Goal: Check status: Check status

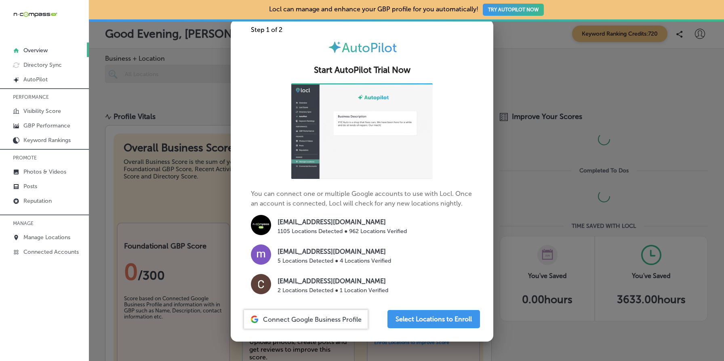
scroll to position [15, 0]
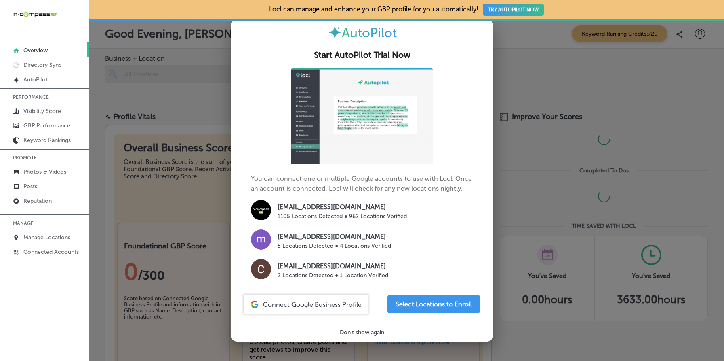
click at [356, 332] on p "Don't show again" at bounding box center [362, 332] width 44 height 7
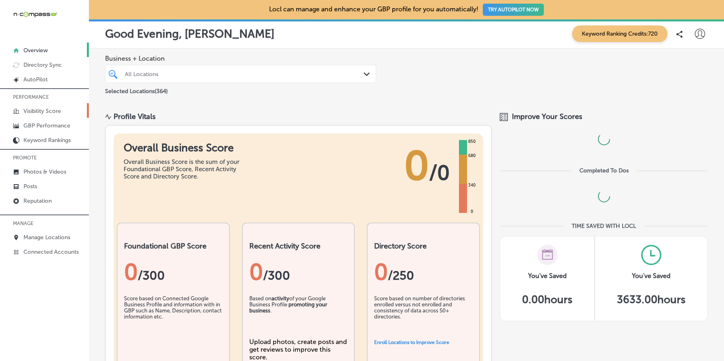
click at [46, 108] on p "Visibility Score" at bounding box center [42, 111] width 38 height 7
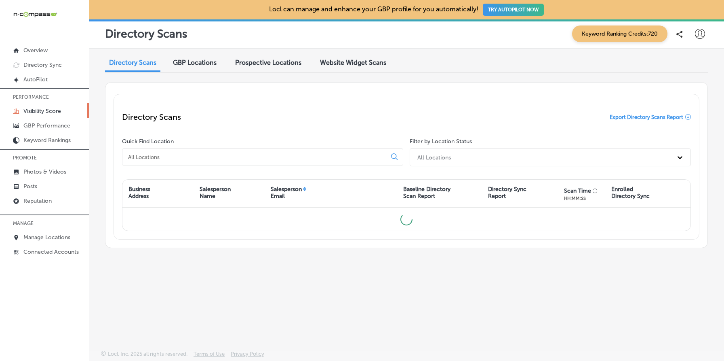
click at [194, 63] on span "GBP Locations" at bounding box center [195, 63] width 44 height 8
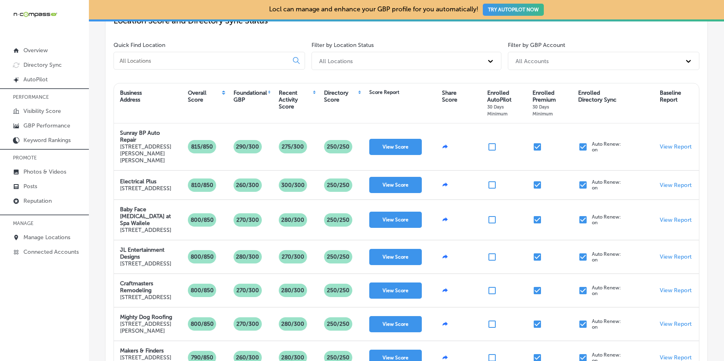
scroll to position [86, 0]
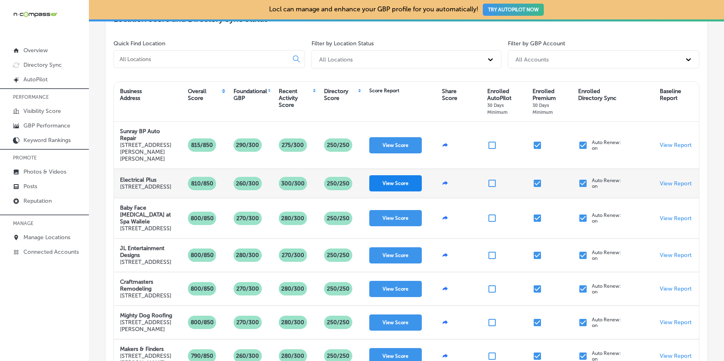
click at [398, 183] on button "View Score" at bounding box center [395, 183] width 53 height 16
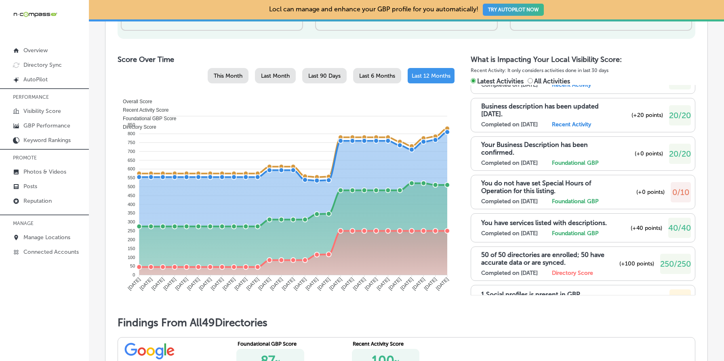
scroll to position [202, 0]
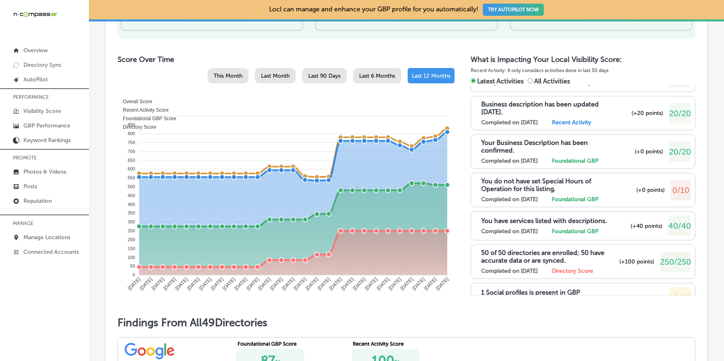
click at [637, 149] on span "(+0 points)" at bounding box center [649, 151] width 28 height 7
click at [641, 189] on span "(+0 points)" at bounding box center [651, 189] width 28 height 7
click at [640, 188] on span "(+0 points)" at bounding box center [651, 189] width 28 height 7
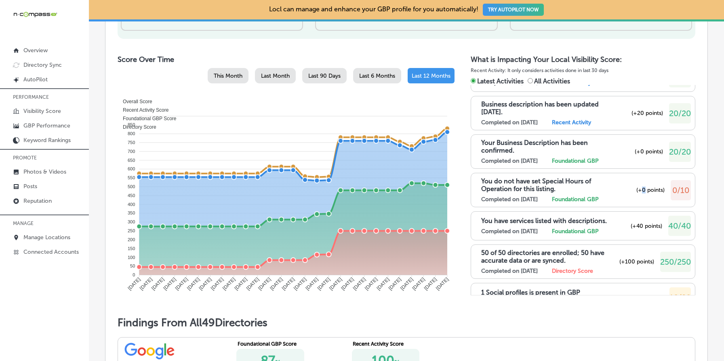
click at [640, 188] on span "(+0 points)" at bounding box center [651, 189] width 28 height 7
click at [638, 188] on span "(+0 points)" at bounding box center [651, 189] width 28 height 7
click at [648, 189] on span "(+0 points)" at bounding box center [651, 189] width 28 height 7
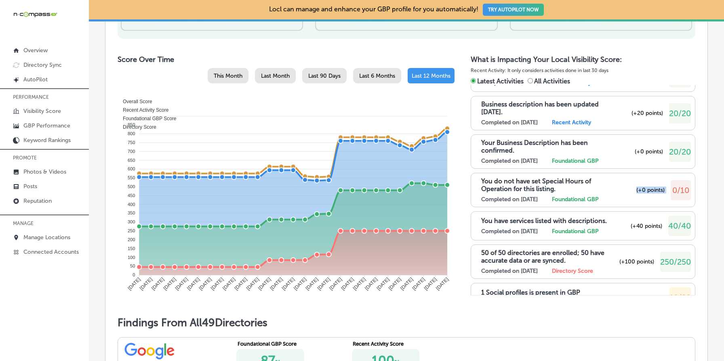
click at [648, 189] on span "(+0 points)" at bounding box center [651, 189] width 28 height 7
click at [642, 151] on span "(+0 points)" at bounding box center [649, 151] width 28 height 7
click at [637, 150] on span "(+0 points)" at bounding box center [649, 151] width 28 height 7
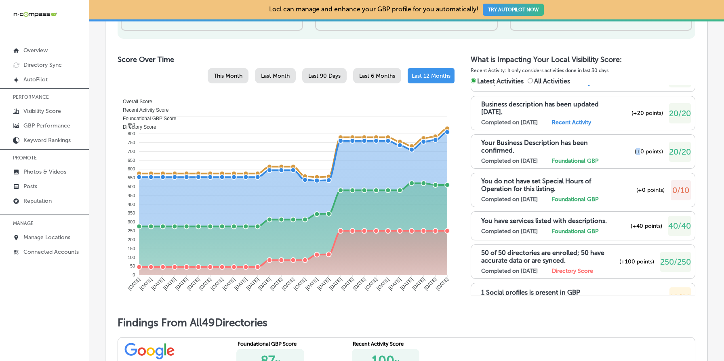
click at [637, 150] on span "(+0 points)" at bounding box center [649, 151] width 28 height 7
click at [639, 190] on span "(+0 points)" at bounding box center [651, 189] width 28 height 7
click at [643, 151] on span "(+0 points)" at bounding box center [649, 151] width 28 height 7
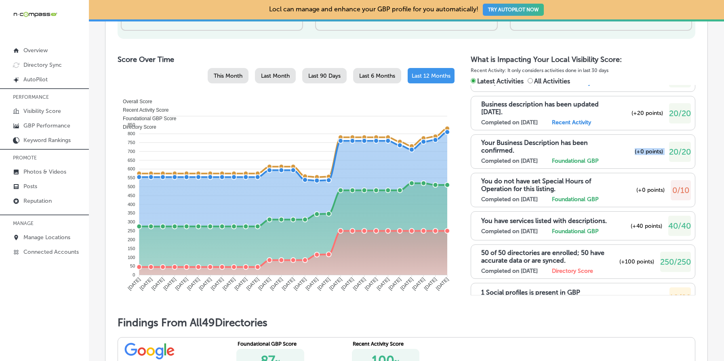
click at [643, 151] on span "(+0 points)" at bounding box center [649, 151] width 28 height 7
click at [649, 150] on span "(+0 points)" at bounding box center [649, 151] width 28 height 7
click at [616, 181] on p "You do not have set Special Hours of Operation for this listing." at bounding box center [549, 184] width 136 height 15
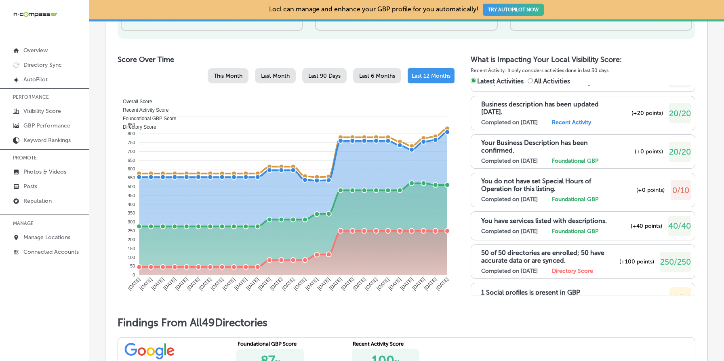
click at [673, 151] on span "20/20" at bounding box center [680, 152] width 22 height 10
click at [645, 148] on span "(+0 points)" at bounding box center [649, 151] width 28 height 7
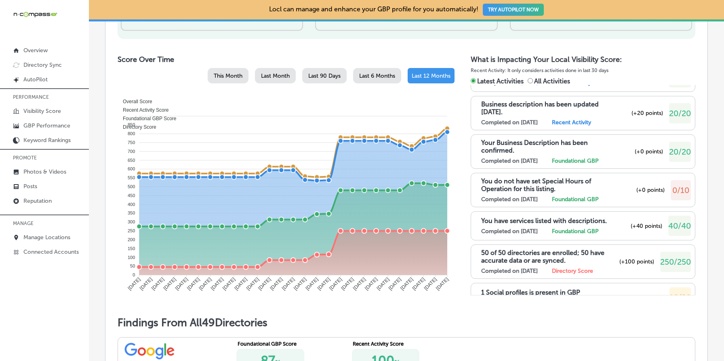
click at [637, 148] on span "(+0 points)" at bounding box center [649, 151] width 28 height 7
click at [552, 82] on span "All Activities" at bounding box center [552, 81] width 36 height 8
click at [533, 82] on input "All Activities" at bounding box center [530, 80] width 5 height 5
radio input "true"
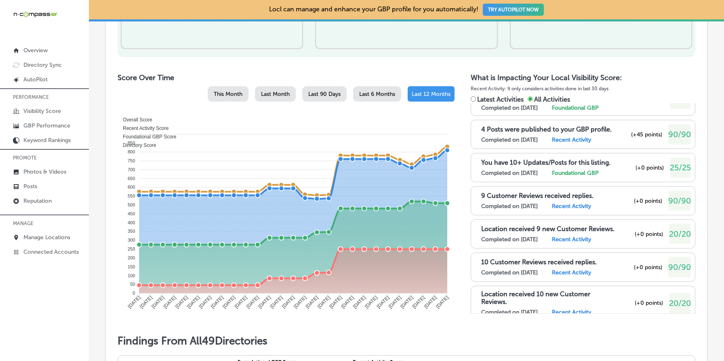
scroll to position [66, 0]
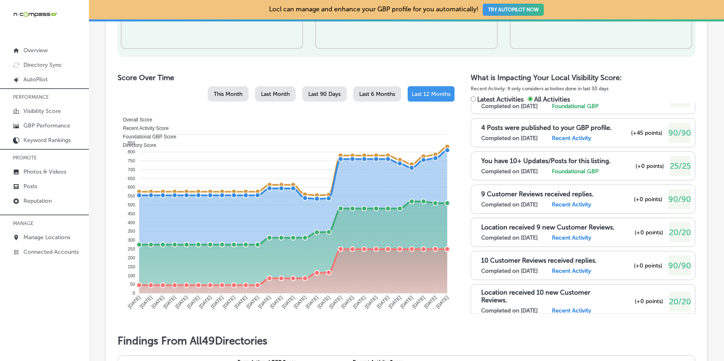
click at [535, 194] on p "9 Customer Reviews received replies." at bounding box center [537, 194] width 112 height 8
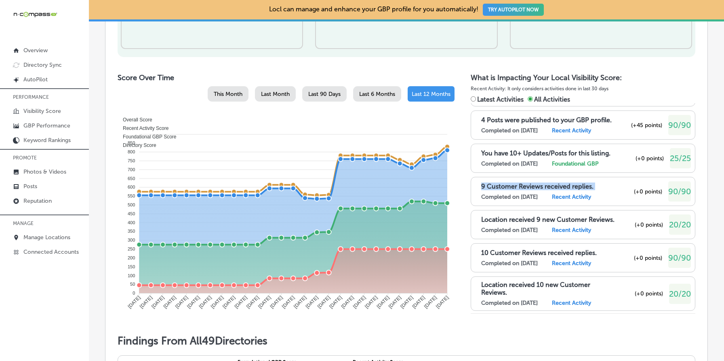
scroll to position [75, 0]
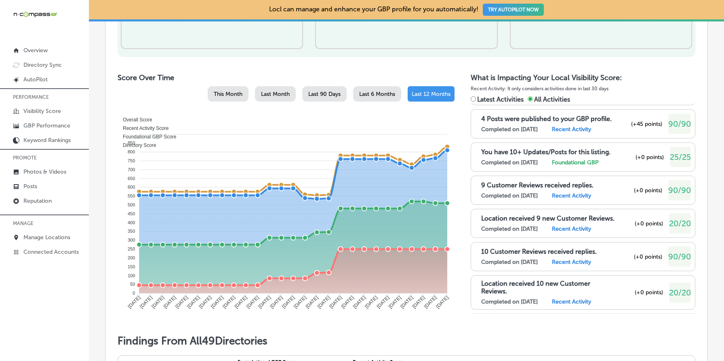
click at [538, 251] on p "10 Customer Reviews received replies." at bounding box center [539, 251] width 116 height 8
click at [675, 258] on span "90/90" at bounding box center [679, 256] width 23 height 10
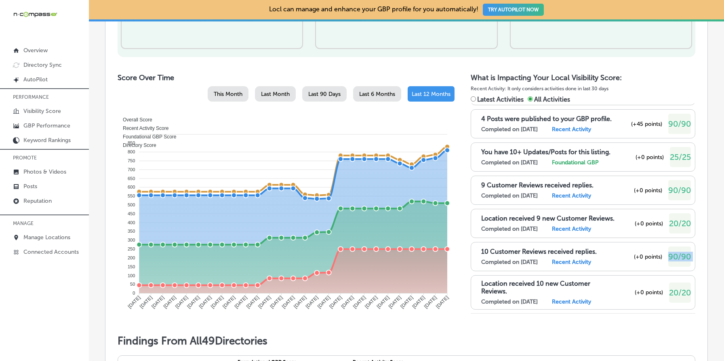
click at [675, 258] on span "90/90" at bounding box center [679, 256] width 23 height 10
click at [639, 255] on span "(+0 points)" at bounding box center [648, 256] width 28 height 7
click at [638, 190] on span "(+0 points)" at bounding box center [648, 190] width 28 height 7
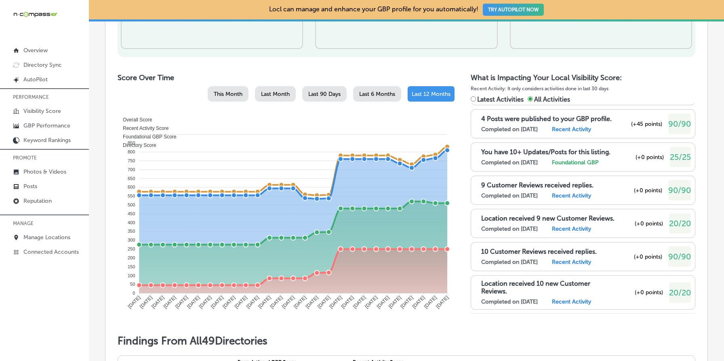
click at [653, 188] on span "(+0 points)" at bounding box center [648, 190] width 28 height 7
click at [547, 186] on p "9 Customer Reviews received replies." at bounding box center [537, 185] width 112 height 8
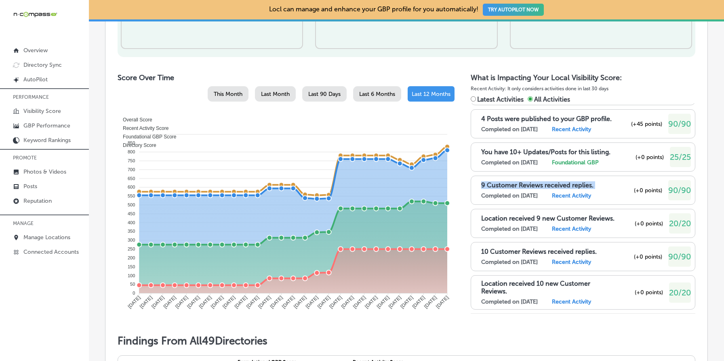
click at [547, 186] on p "9 Customer Reviews received replies." at bounding box center [537, 185] width 112 height 8
click at [514, 249] on p "10 Customer Reviews received replies." at bounding box center [539, 251] width 116 height 8
click at [675, 259] on span "90/90" at bounding box center [679, 256] width 23 height 10
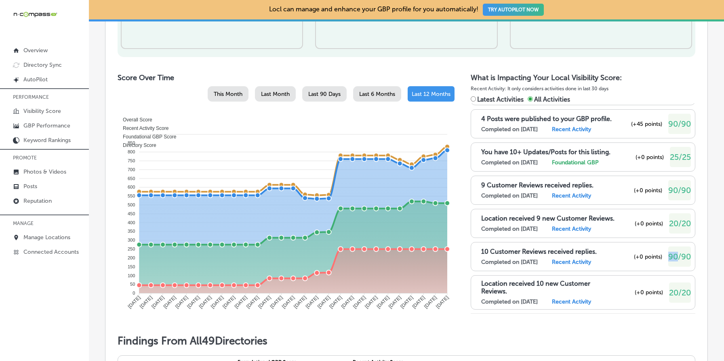
click at [675, 259] on span "90/90" at bounding box center [679, 256] width 23 height 10
click at [676, 193] on span "90/90" at bounding box center [679, 190] width 23 height 10
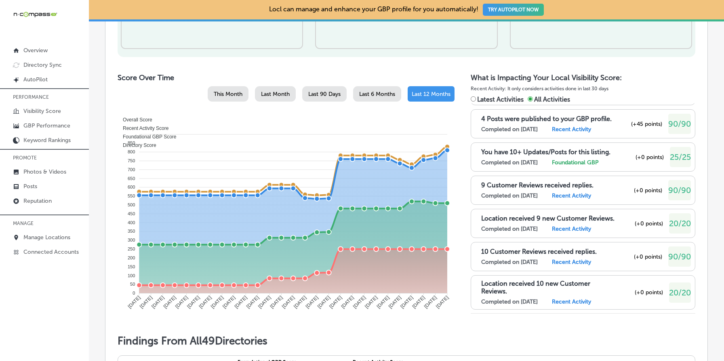
click at [642, 192] on div "(+0 points)" at bounding box center [648, 190] width 28 height 20
click at [510, 99] on span "Latest Activities" at bounding box center [500, 99] width 46 height 8
click at [476, 99] on input "Latest Activities" at bounding box center [473, 98] width 5 height 5
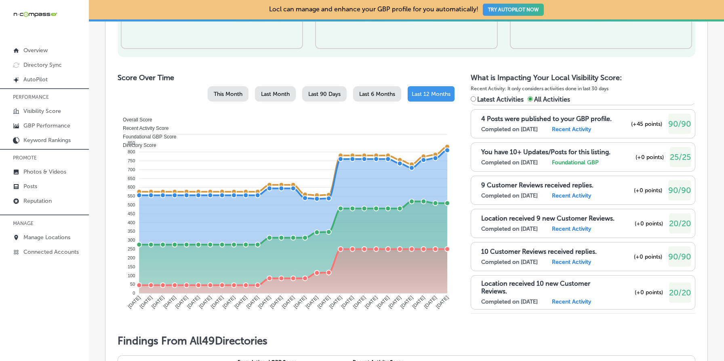
radio input "true"
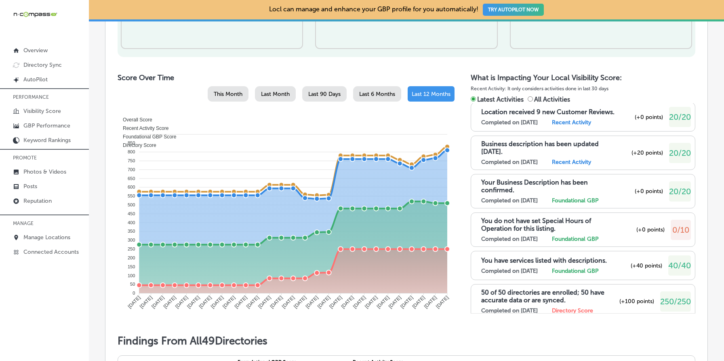
scroll to position [189, 0]
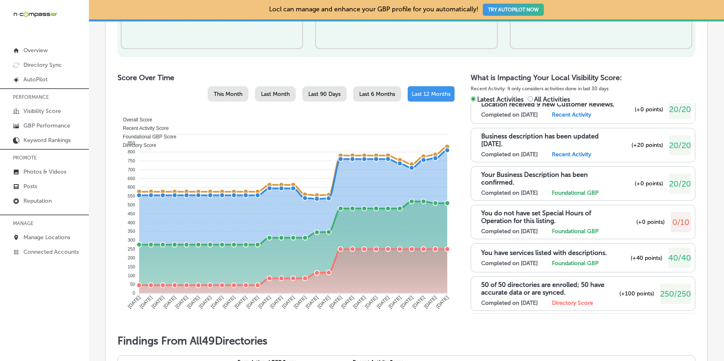
click at [648, 185] on div "(+0 points)" at bounding box center [649, 183] width 28 height 20
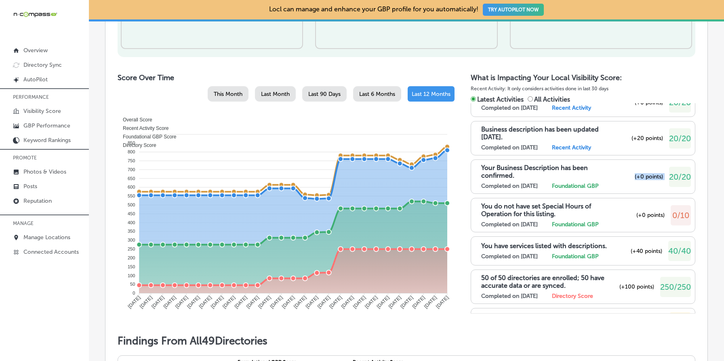
scroll to position [197, 0]
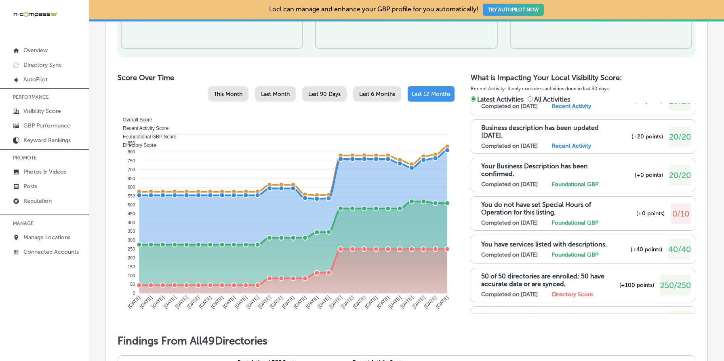
click at [647, 213] on span "(+0 points)" at bounding box center [651, 213] width 28 height 7
click at [641, 211] on span "(+0 points)" at bounding box center [651, 213] width 28 height 7
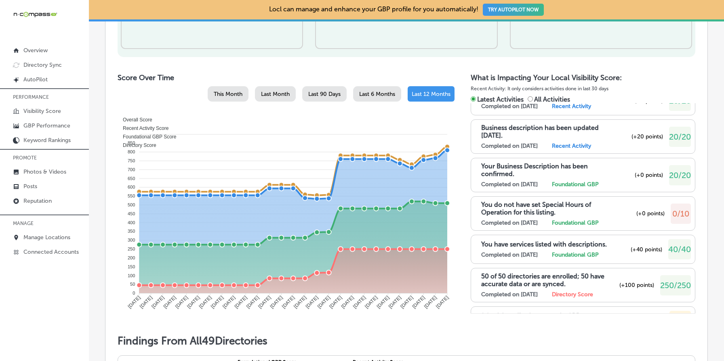
click at [549, 100] on span "All Activities" at bounding box center [552, 99] width 36 height 8
click at [533, 100] on input "All Activities" at bounding box center [530, 98] width 5 height 5
radio input "true"
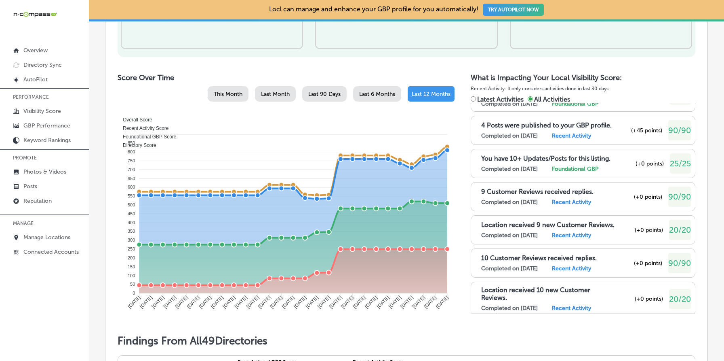
scroll to position [76, 0]
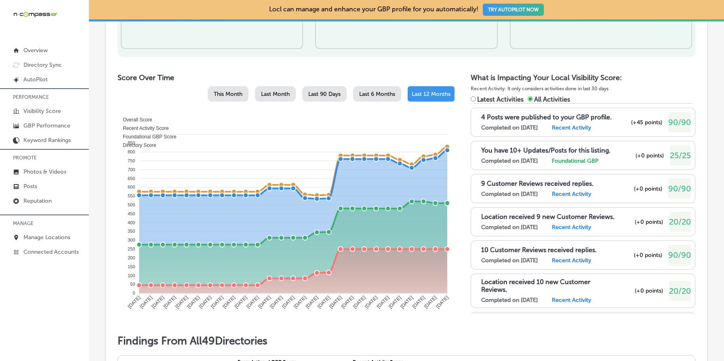
click at [536, 181] on p "9 Customer Reviews received replies." at bounding box center [537, 183] width 112 height 8
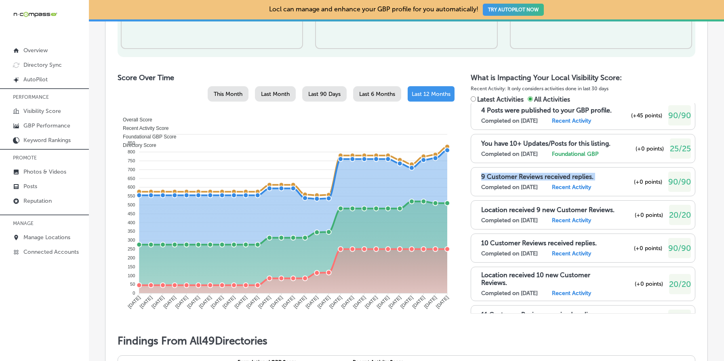
scroll to position [81, 0]
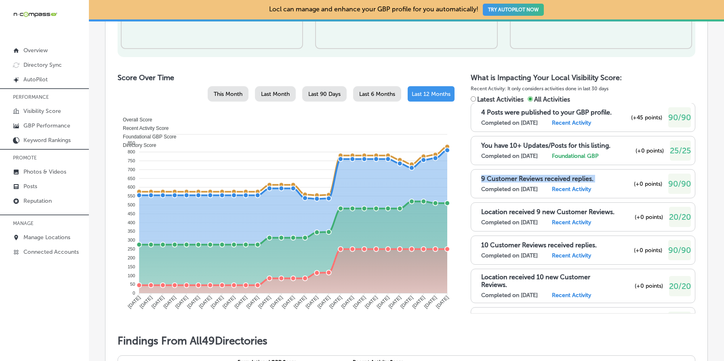
click at [557, 180] on p "9 Customer Reviews received replies." at bounding box center [537, 179] width 112 height 8
click at [511, 100] on span "Latest Activities" at bounding box center [500, 99] width 46 height 8
click at [476, 100] on input "Latest Activities" at bounding box center [473, 98] width 5 height 5
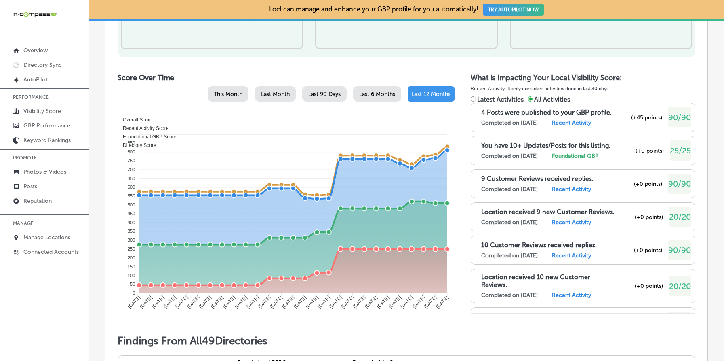
radio input "true"
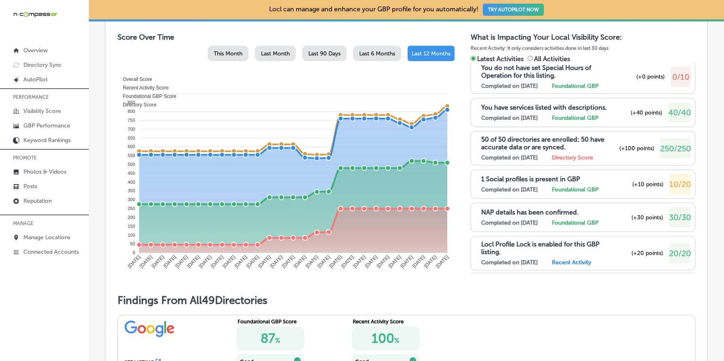
scroll to position [427, 0]
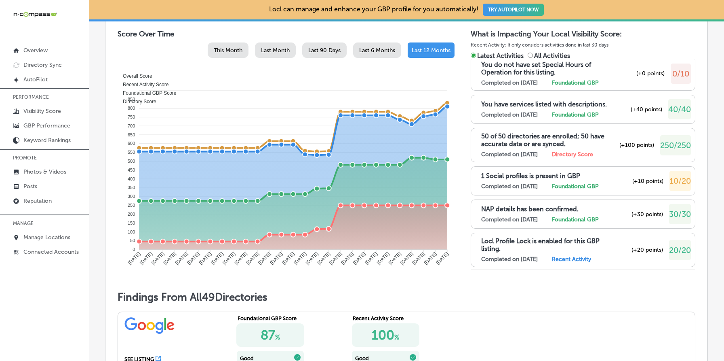
click at [675, 178] on span "10/20" at bounding box center [680, 181] width 21 height 10
click at [637, 180] on span "(+10 points)" at bounding box center [648, 180] width 31 height 7
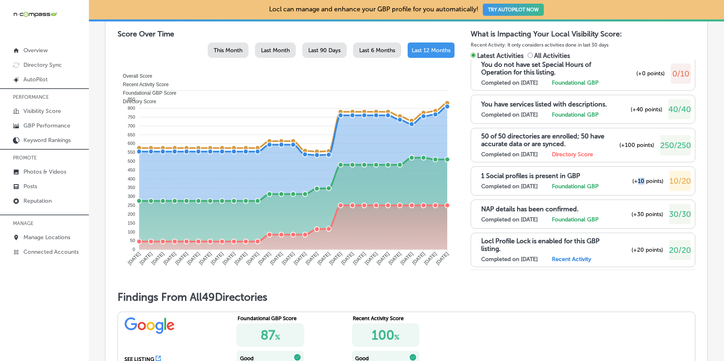
click at [637, 180] on span "(+10 points)" at bounding box center [648, 180] width 31 height 7
click at [633, 179] on span "(+10 points)" at bounding box center [648, 180] width 31 height 7
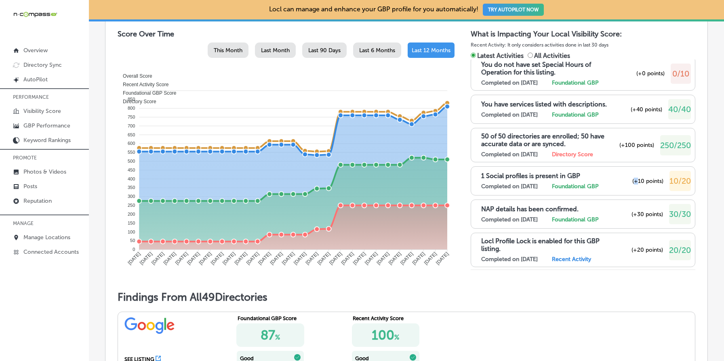
click at [633, 179] on span "(+10 points)" at bounding box center [648, 180] width 31 height 7
click at [637, 179] on span "(+10 points)" at bounding box center [648, 180] width 31 height 7
click at [651, 179] on span "(+10 points)" at bounding box center [648, 180] width 31 height 7
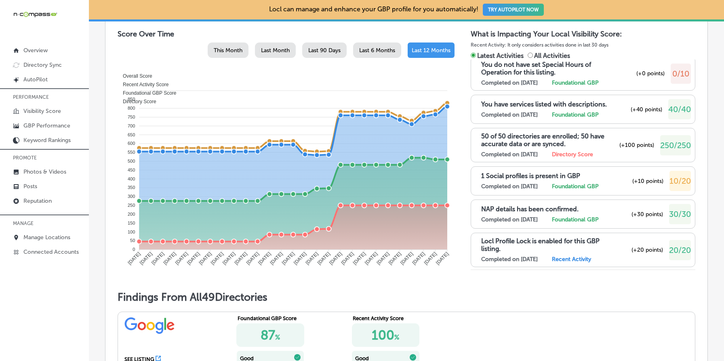
click at [641, 178] on span "(+10 points)" at bounding box center [648, 180] width 31 height 7
click at [640, 145] on span "(+100 points)" at bounding box center [637, 144] width 35 height 7
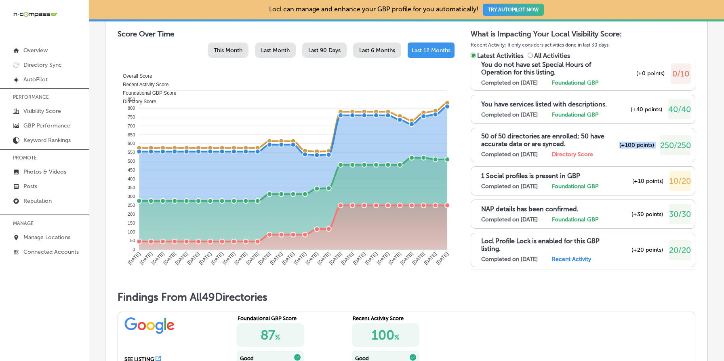
click at [640, 145] on span "(+100 points)" at bounding box center [637, 144] width 35 height 7
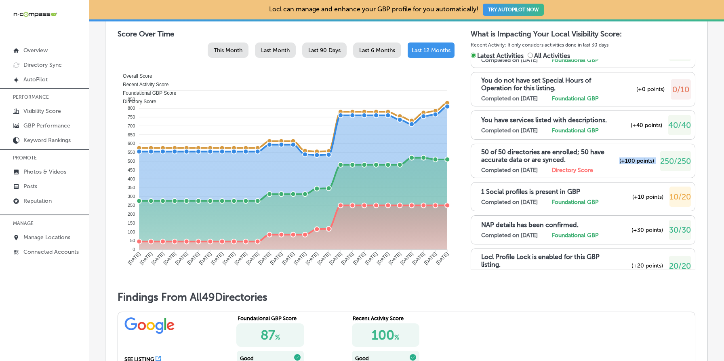
scroll to position [293, 0]
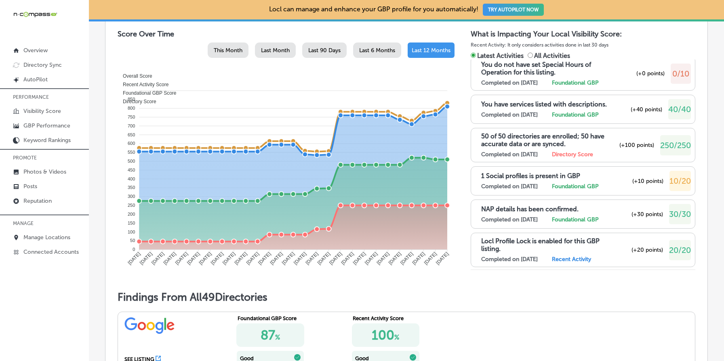
click at [643, 178] on span "(+10 points)" at bounding box center [648, 180] width 31 height 7
click at [633, 177] on span "(+10 points)" at bounding box center [648, 180] width 31 height 7
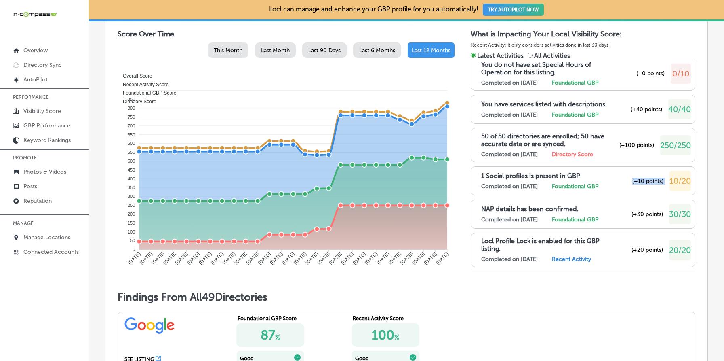
click at [633, 177] on span "(+10 points)" at bounding box center [648, 180] width 31 height 7
click at [641, 178] on span "(+10 points)" at bounding box center [648, 180] width 31 height 7
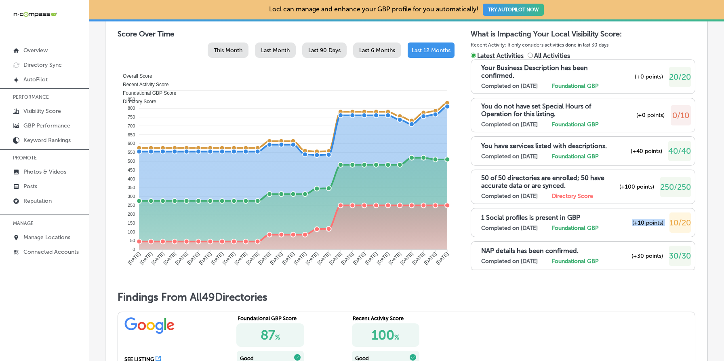
scroll to position [245, 0]
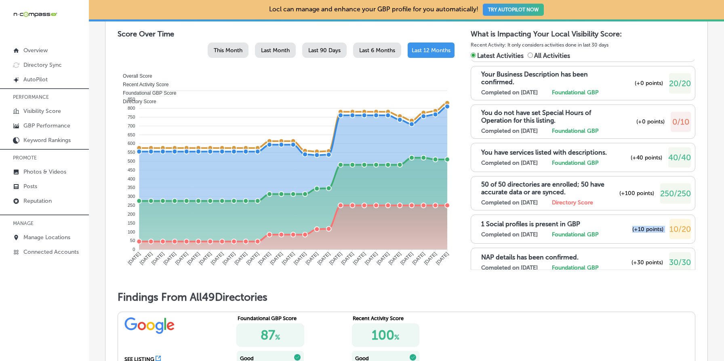
click at [644, 226] on span "(+10 points)" at bounding box center [648, 229] width 31 height 7
click at [639, 228] on span "(+10 points)" at bounding box center [648, 229] width 31 height 7
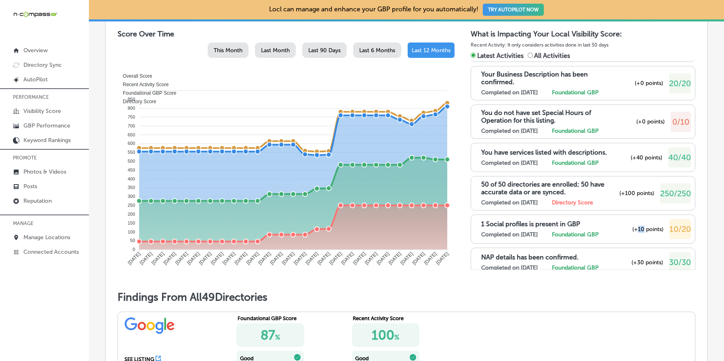
click at [639, 228] on span "(+10 points)" at bounding box center [648, 229] width 31 height 7
click at [637, 120] on span "(+0 points)" at bounding box center [651, 121] width 28 height 7
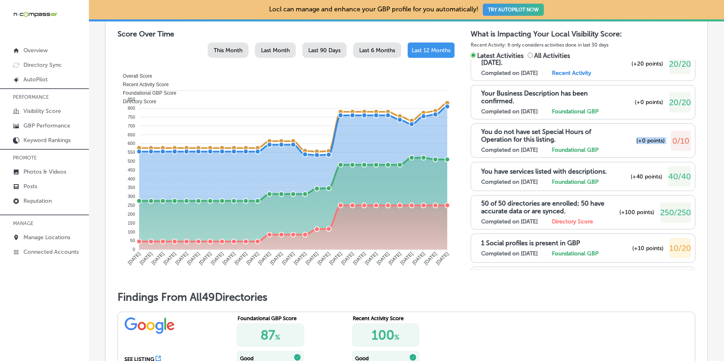
scroll to position [224, 0]
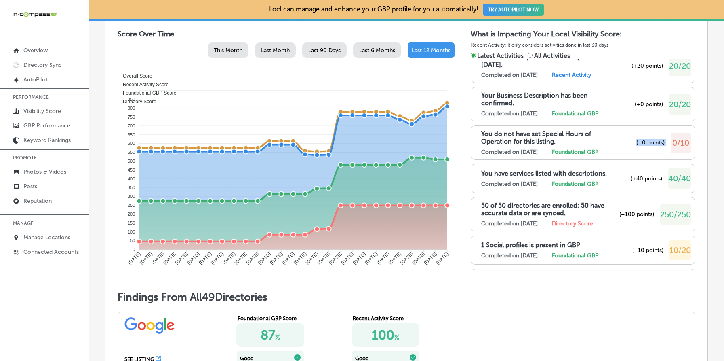
click at [646, 142] on span "(+0 points)" at bounding box center [651, 142] width 28 height 7
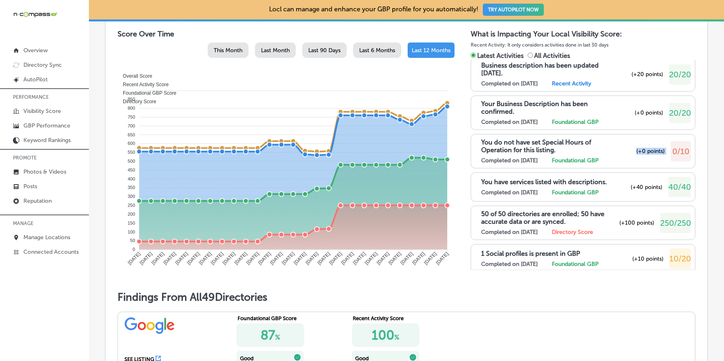
click at [638, 148] on span "(+0 points)" at bounding box center [651, 151] width 28 height 7
click at [571, 146] on p "You do not have set Special Hours of Operation for this listing." at bounding box center [549, 145] width 136 height 15
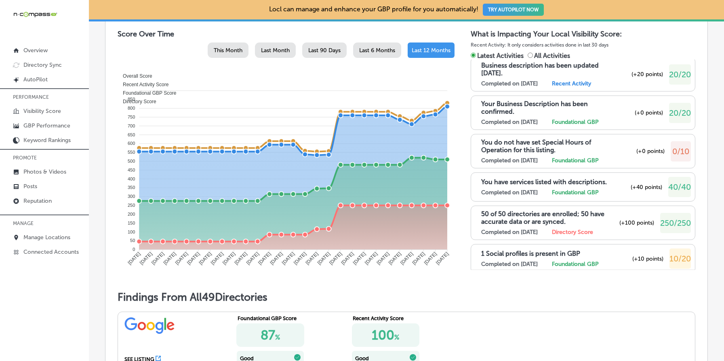
click at [571, 146] on p "You do not have set Special Hours of Operation for this listing." at bounding box center [549, 145] width 136 height 15
click at [662, 152] on span "(+0 points)" at bounding box center [651, 151] width 28 height 7
click at [643, 151] on span "(+0 points)" at bounding box center [651, 151] width 28 height 7
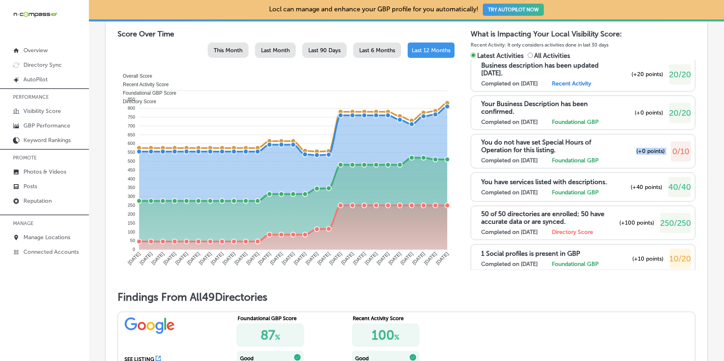
click at [643, 151] on span "(+0 points)" at bounding box center [651, 151] width 28 height 7
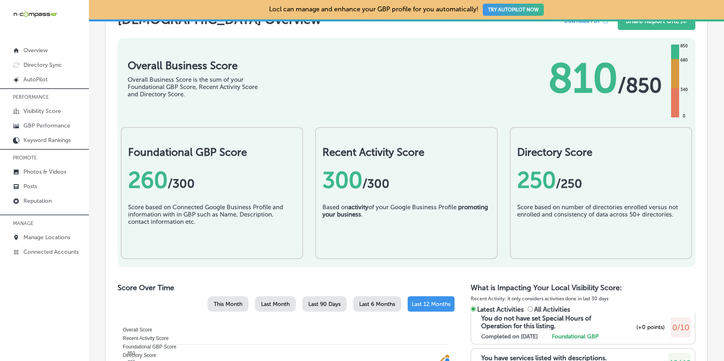
scroll to position [172, 0]
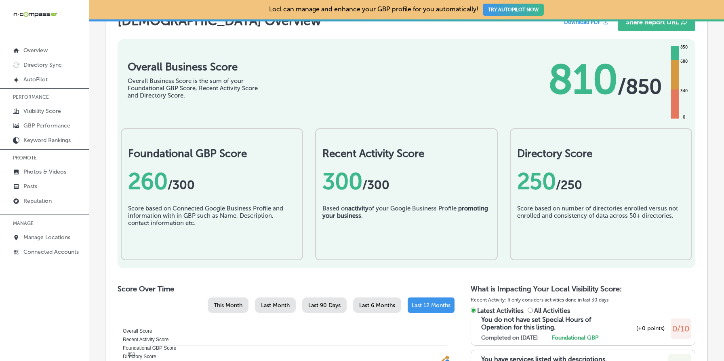
click at [139, 178] on div "260 / 300" at bounding box center [212, 181] width 168 height 27
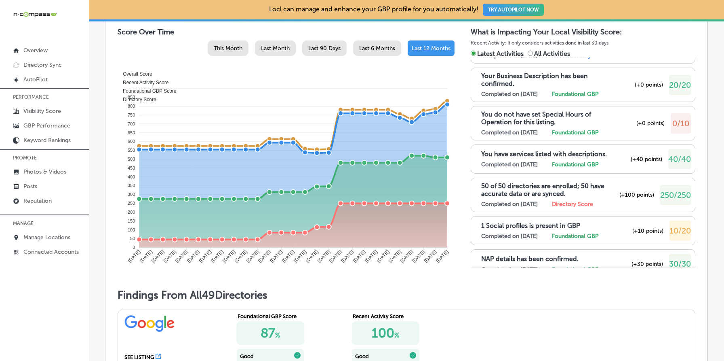
scroll to position [240, 0]
click at [675, 124] on span "0/10" at bounding box center [681, 125] width 17 height 10
click at [674, 227] on span "10/20" at bounding box center [680, 232] width 21 height 10
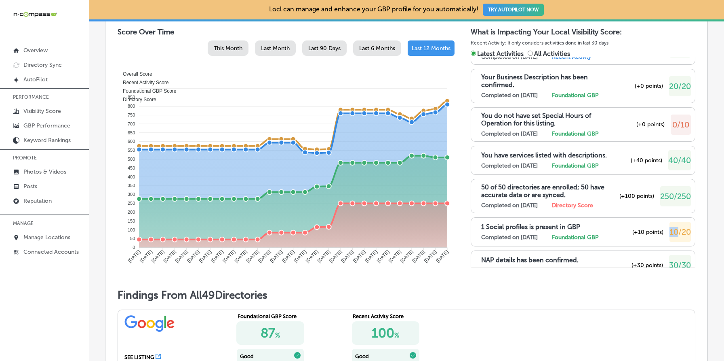
click at [674, 227] on span "10/20" at bounding box center [680, 232] width 21 height 10
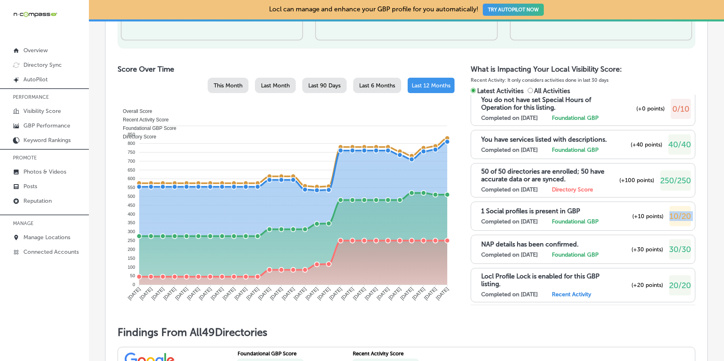
scroll to position [423, 0]
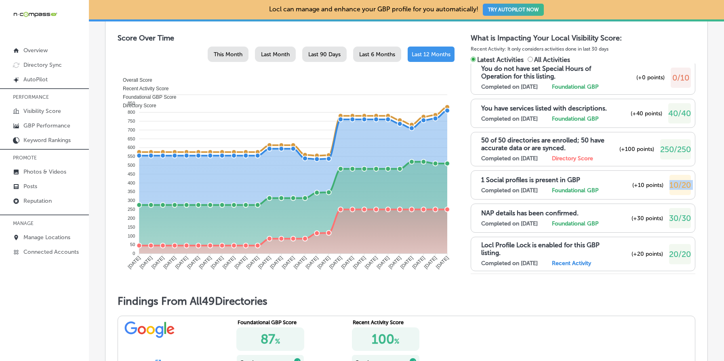
click at [679, 186] on span "10/20" at bounding box center [680, 185] width 21 height 10
click at [678, 78] on span "0/10" at bounding box center [681, 78] width 17 height 10
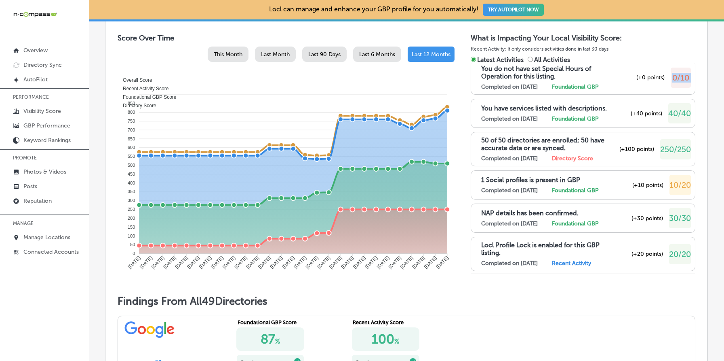
click at [678, 78] on span "0/10" at bounding box center [681, 78] width 17 height 10
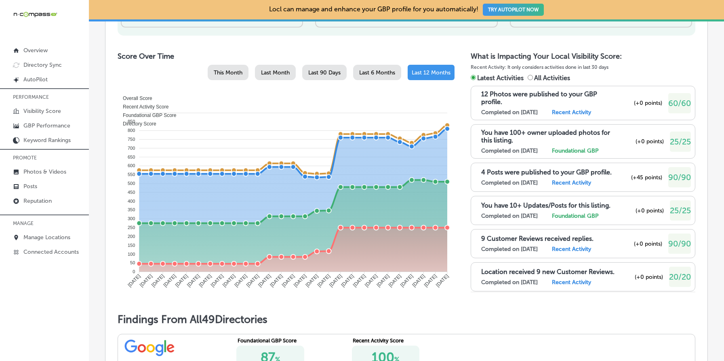
scroll to position [403, 0]
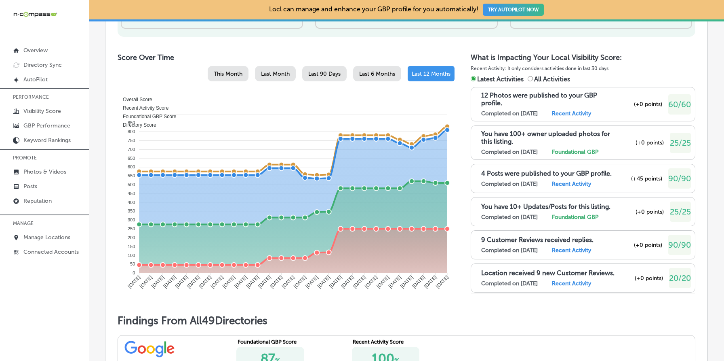
click at [548, 77] on span "All Activities" at bounding box center [552, 79] width 36 height 8
click at [533, 77] on input "All Activities" at bounding box center [530, 78] width 5 height 5
radio input "true"
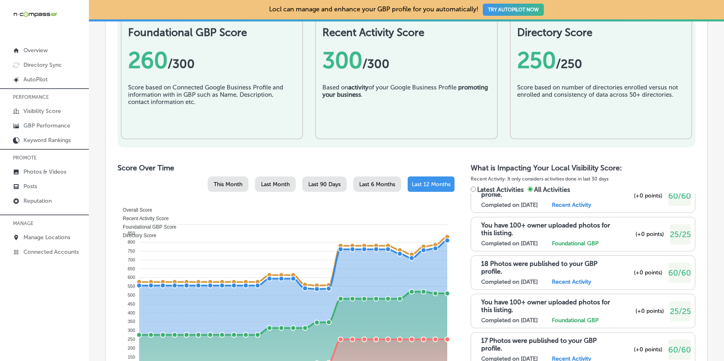
scroll to position [271, 0]
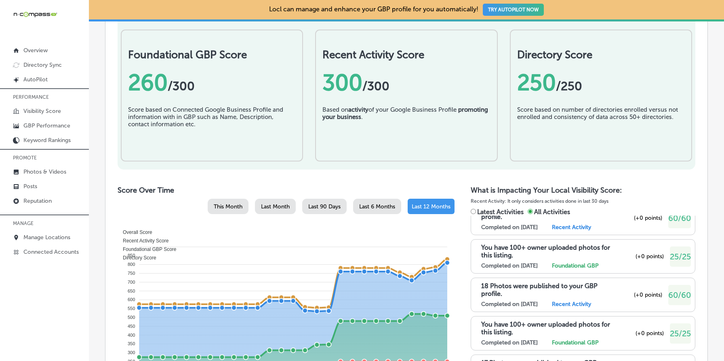
click at [485, 213] on span "Latest Activities" at bounding box center [500, 212] width 46 height 8
click at [476, 213] on input "Latest Activities" at bounding box center [473, 211] width 5 height 5
radio input "true"
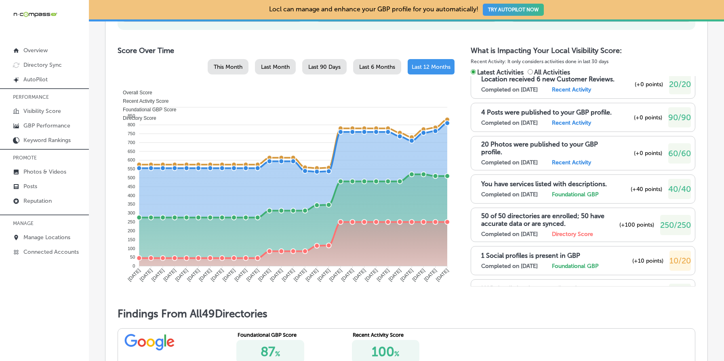
scroll to position [635, 0]
